Goal: Task Accomplishment & Management: Manage account settings

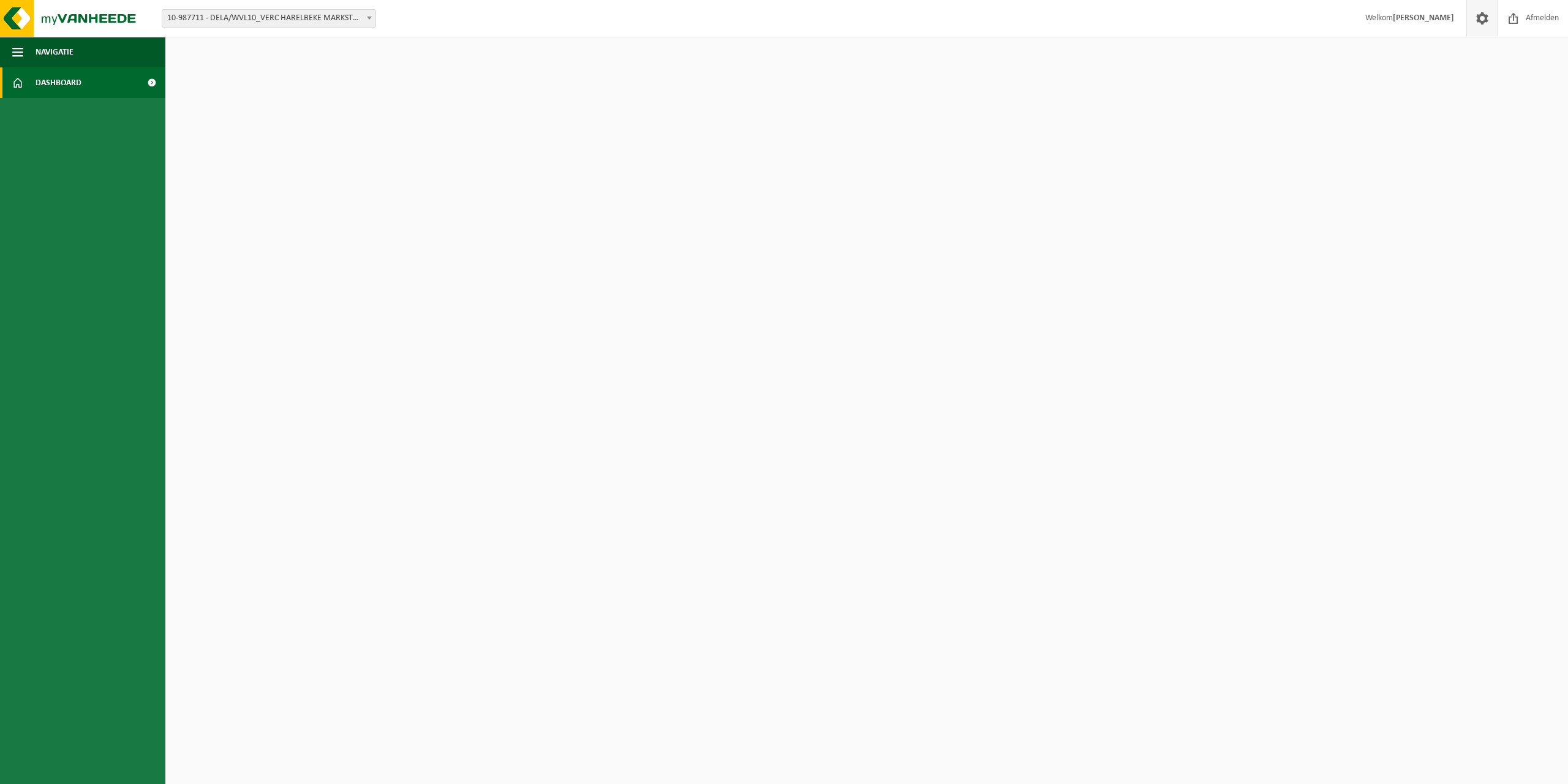
click at [1480, 16] on span at bounding box center [1482, 18] width 19 height 37
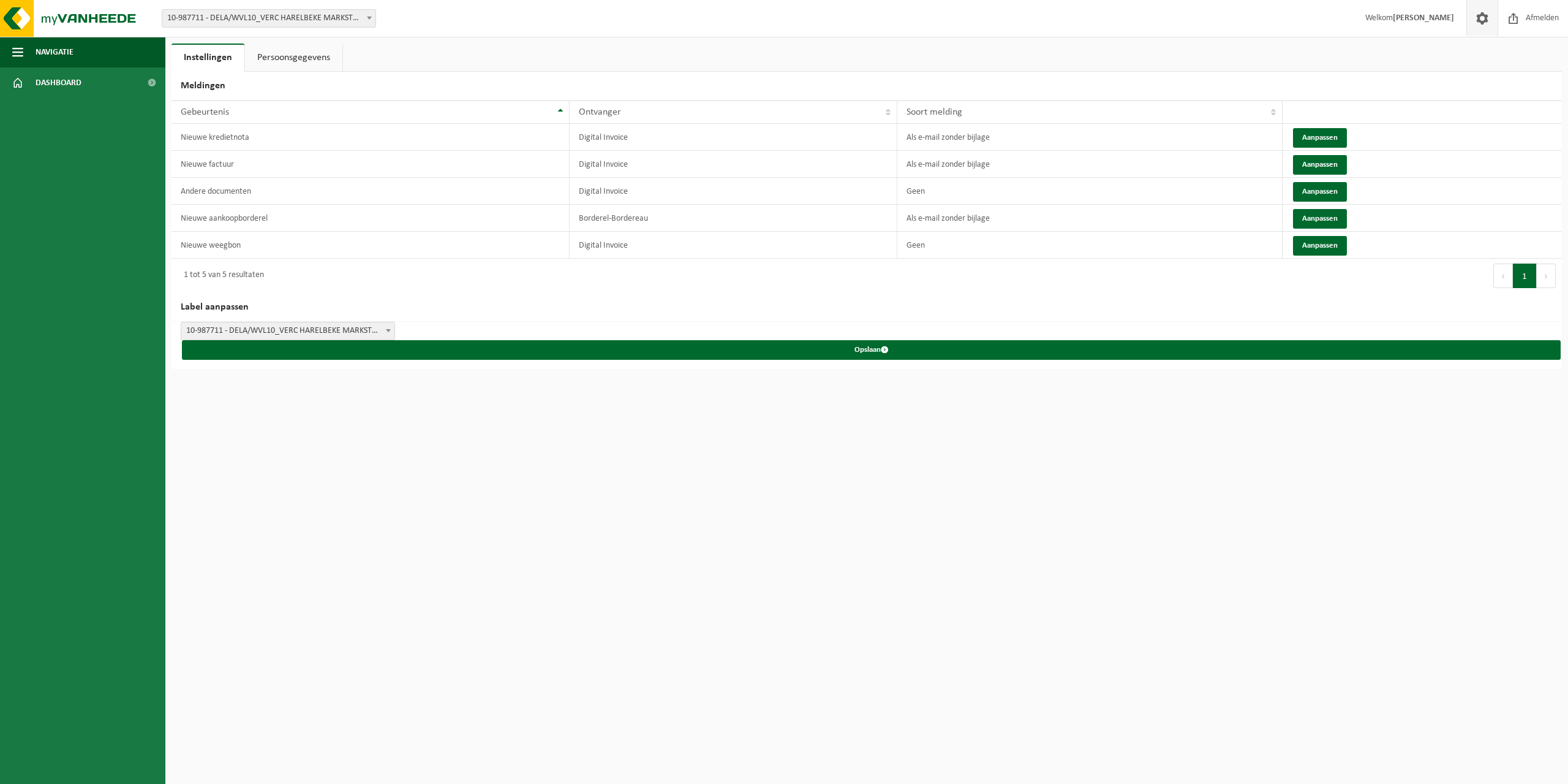
click at [1409, 19] on strong "[PERSON_NAME]" at bounding box center [1423, 18] width 61 height 9
click at [305, 15] on span "10-987711 - DELA/WVL10_VERC HARELBEKE MARKSTRAAT - HARELBEKE" at bounding box center [269, 18] width 213 height 17
click at [65, 72] on span "Dashboard" at bounding box center [58, 82] width 46 height 31
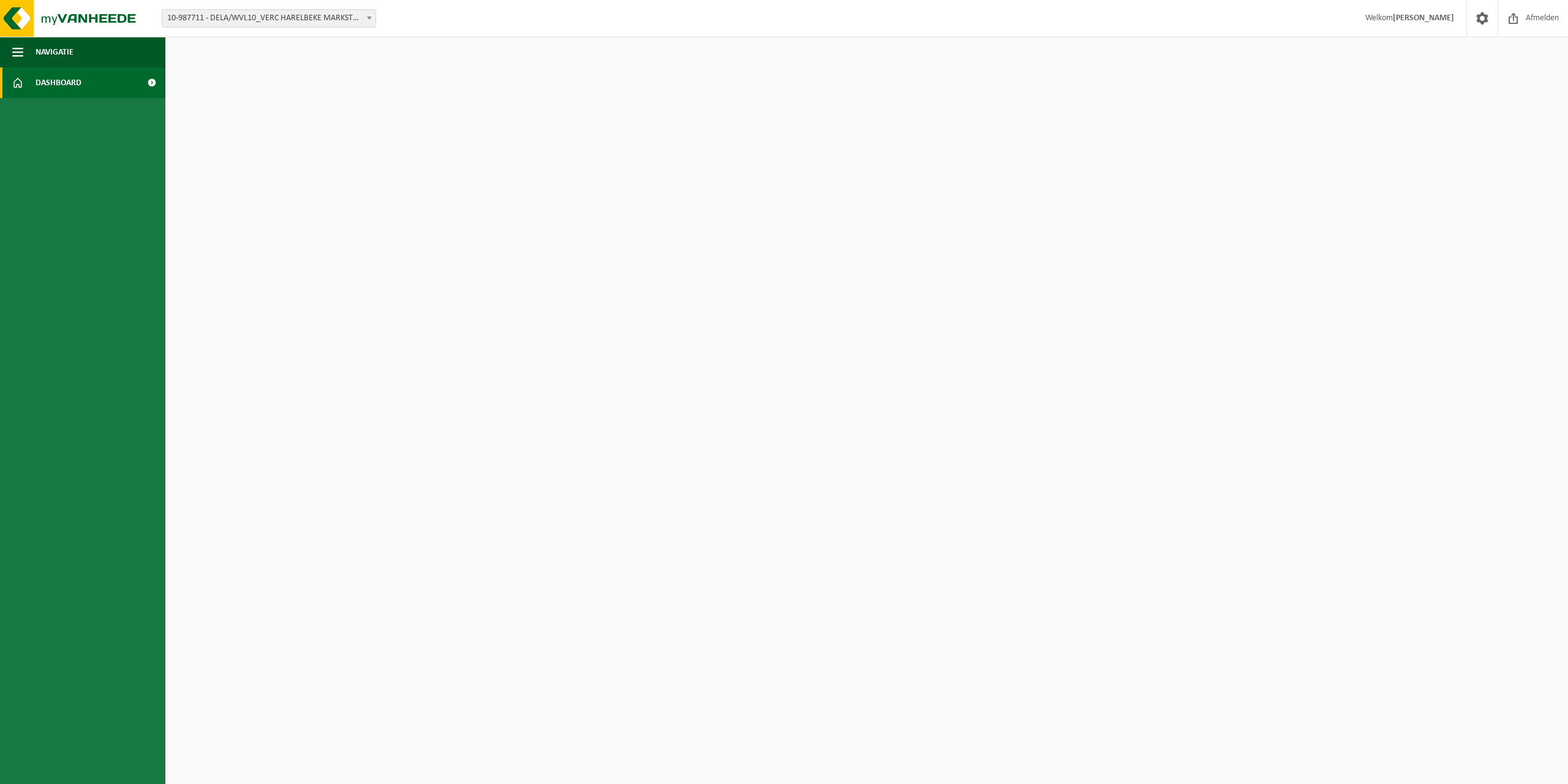
click at [153, 84] on span at bounding box center [151, 82] width 27 height 31
click at [72, 52] on span "Navigatie" at bounding box center [54, 52] width 38 height 31
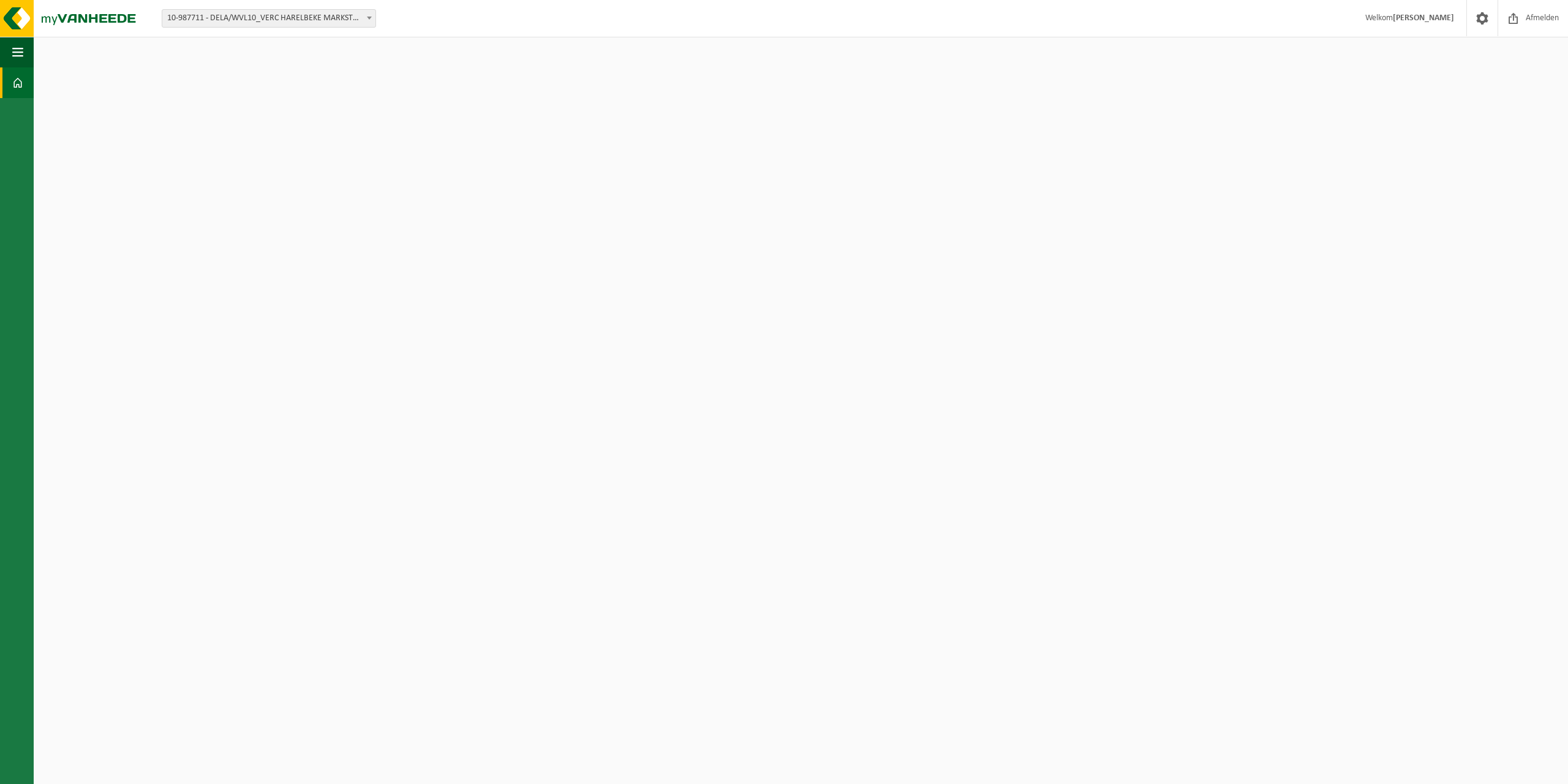
click at [17, 79] on span at bounding box center [18, 82] width 11 height 31
click at [351, 15] on span "10-987711 - DELA/WVL10_VERC HARELBEKE MARKSTRAAT - HARELBEKE" at bounding box center [269, 18] width 213 height 17
click at [1540, 11] on span "Afmelden" at bounding box center [1542, 18] width 39 height 37
